Goal: Task Accomplishment & Management: Use online tool/utility

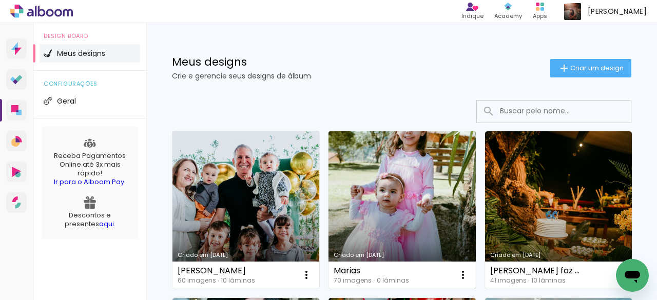
click at [399, 183] on link "Criado em [DATE]" at bounding box center [402, 210] width 147 height 158
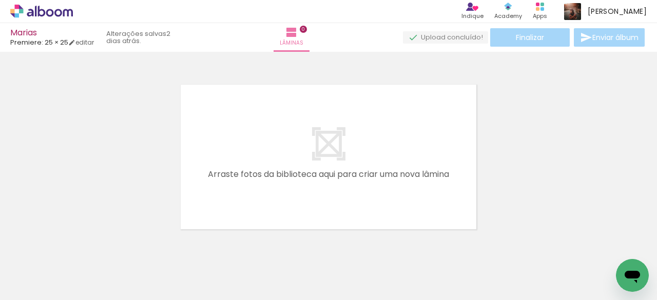
scroll to position [0, 932]
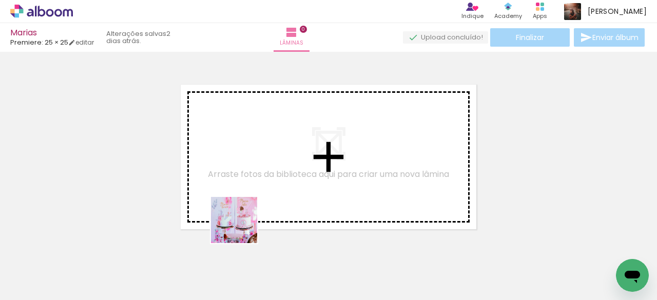
drag, startPoint x: 217, startPoint y: 266, endPoint x: 266, endPoint y: 163, distance: 114.8
click at [266, 163] on quentale-workspace at bounding box center [328, 150] width 657 height 300
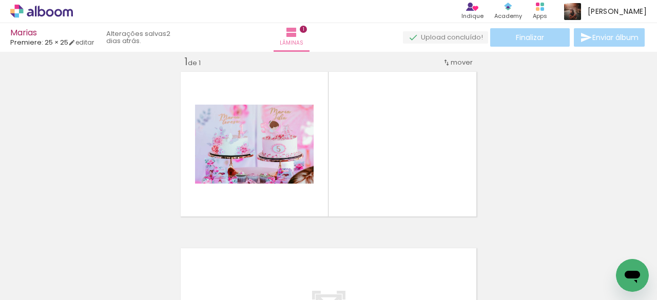
scroll to position [13, 0]
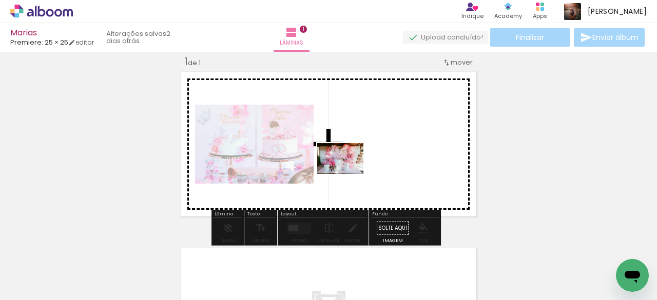
drag, startPoint x: 321, startPoint y: 265, endPoint x: 355, endPoint y: 163, distance: 107.6
click at [355, 163] on quentale-workspace at bounding box center [328, 150] width 657 height 300
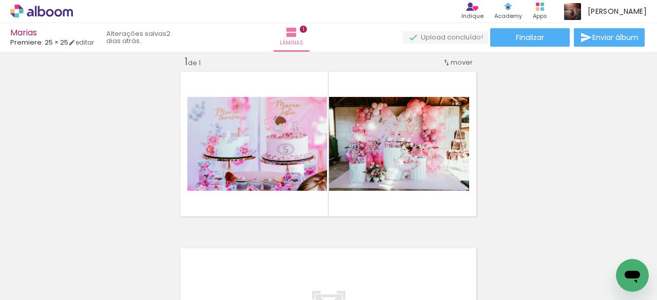
scroll to position [0, 1254]
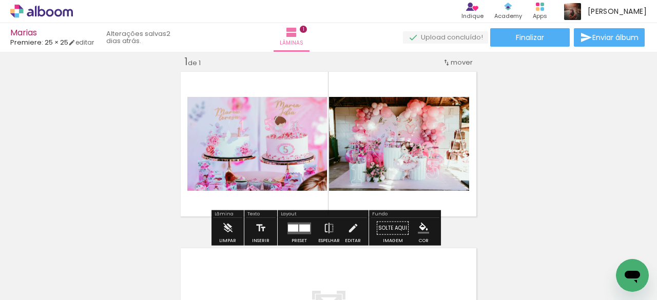
click at [510, 175] on div "Inserir lâmina 1 de 1" at bounding box center [328, 220] width 657 height 354
